Goal: Find specific page/section: Find specific page/section

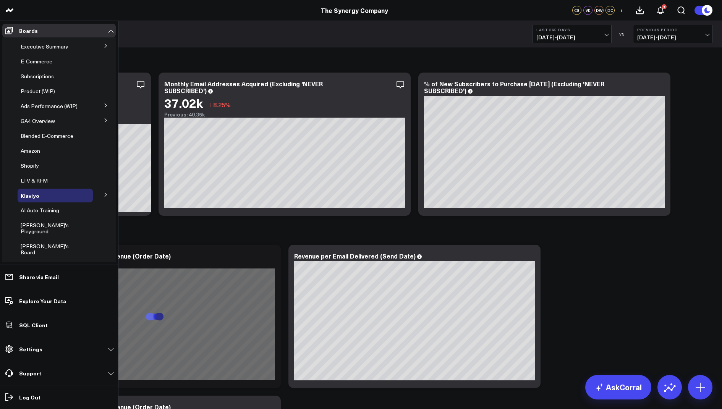
click at [103, 46] on icon at bounding box center [105, 46] width 5 height 5
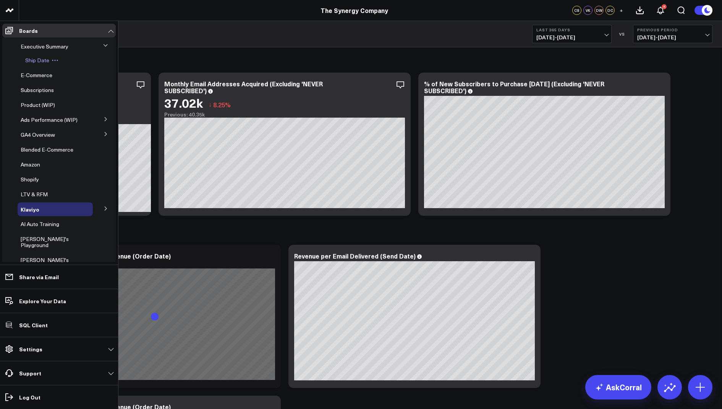
click at [34, 63] on span "Ship Date" at bounding box center [37, 60] width 24 height 7
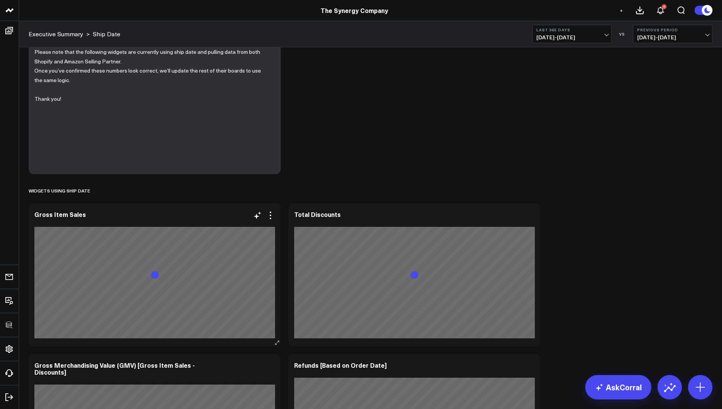
scroll to position [23, 0]
